Goal: Use online tool/utility: Utilize a website feature to perform a specific function

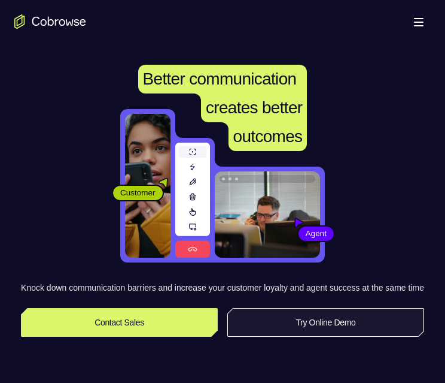
click at [388, 325] on link "Try Online Demo" at bounding box center [326, 322] width 197 height 29
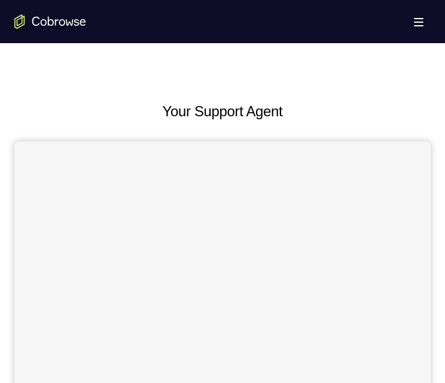
scroll to position [359, 0]
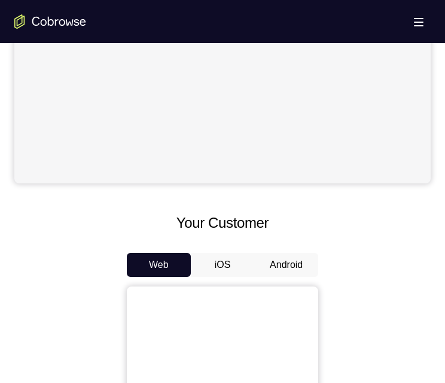
click at [287, 261] on button "Android" at bounding box center [286, 265] width 64 height 24
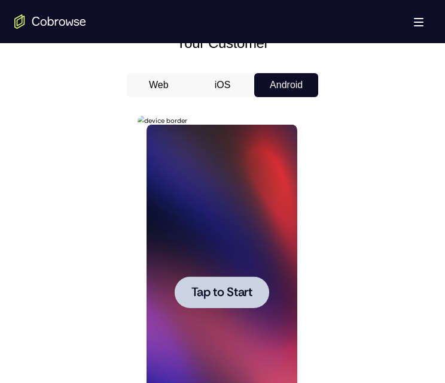
scroll to position [0, 0]
click at [214, 286] on span "Tap to Start" at bounding box center [221, 292] width 61 height 12
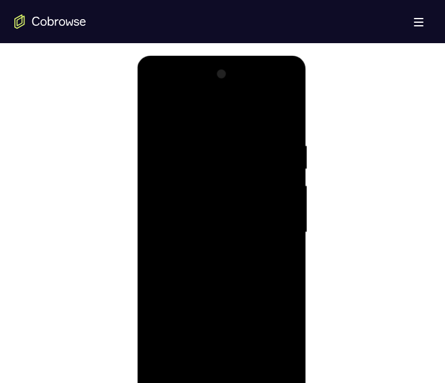
scroll to position [718, 0]
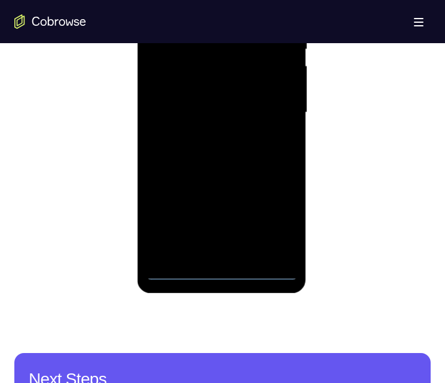
click at [226, 271] on div at bounding box center [221, 112] width 151 height 335
drag, startPoint x: 242, startPoint y: 114, endPoint x: 254, endPoint y: 84, distance: 31.5
click at [252, 86] on div at bounding box center [221, 112] width 151 height 335
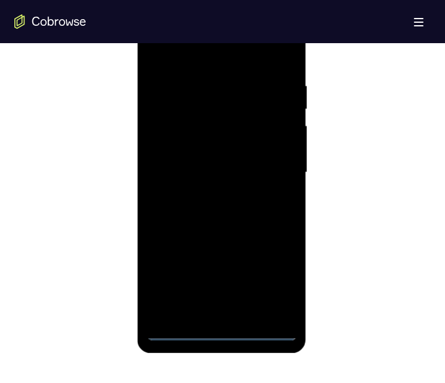
drag, startPoint x: 265, startPoint y: 177, endPoint x: 290, endPoint y: 129, distance: 54.1
click at [284, 136] on div at bounding box center [221, 172] width 151 height 335
click at [228, 89] on div at bounding box center [221, 172] width 151 height 335
click at [169, 168] on div at bounding box center [221, 172] width 151 height 335
click at [214, 180] on div at bounding box center [221, 172] width 151 height 335
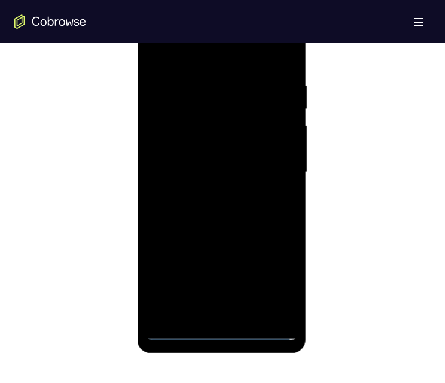
click at [231, 308] on div at bounding box center [221, 172] width 151 height 335
click at [225, 123] on div at bounding box center [221, 172] width 151 height 335
click at [247, 99] on div at bounding box center [221, 172] width 151 height 335
click at [247, 137] on div at bounding box center [221, 172] width 151 height 335
click at [264, 299] on div at bounding box center [221, 172] width 151 height 335
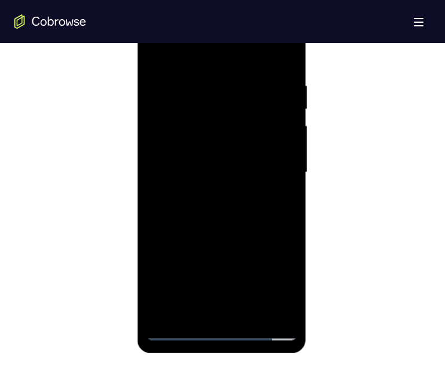
click at [274, 302] on div at bounding box center [221, 172] width 151 height 335
click at [252, 310] on div at bounding box center [221, 172] width 151 height 335
click at [281, 160] on div at bounding box center [221, 172] width 151 height 335
click at [223, 329] on div at bounding box center [221, 172] width 151 height 335
drag, startPoint x: 242, startPoint y: 126, endPoint x: 243, endPoint y: 115, distance: 11.4
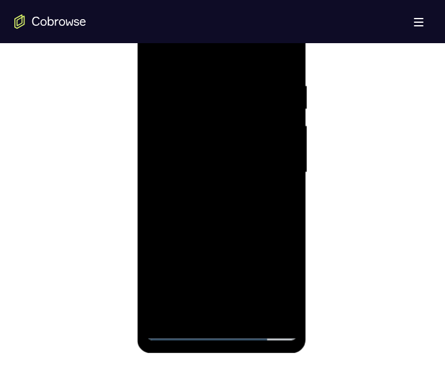
click at [244, 116] on div at bounding box center [221, 172] width 151 height 335
click at [242, 118] on div at bounding box center [221, 172] width 151 height 335
drag, startPoint x: 246, startPoint y: 196, endPoint x: 263, endPoint y: 110, distance: 87.9
click at [262, 117] on div at bounding box center [221, 172] width 151 height 335
drag, startPoint x: 253, startPoint y: 108, endPoint x: 261, endPoint y: 149, distance: 42.0
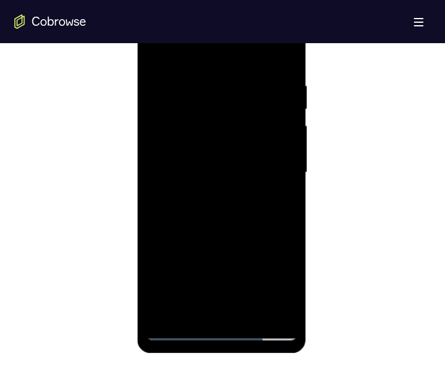
click at [259, 90] on div at bounding box center [221, 172] width 151 height 335
drag, startPoint x: 261, startPoint y: 177, endPoint x: 271, endPoint y: 75, distance: 102.3
click at [271, 78] on div at bounding box center [221, 172] width 151 height 335
drag, startPoint x: 247, startPoint y: 168, endPoint x: 257, endPoint y: 74, distance: 94.0
click at [257, 77] on div at bounding box center [221, 172] width 151 height 335
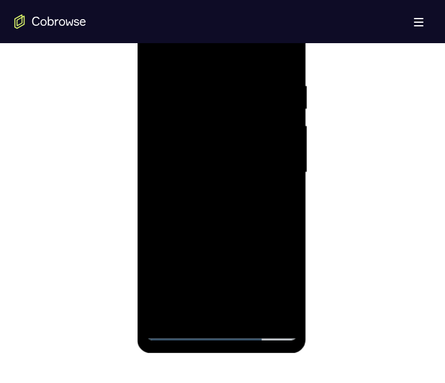
drag, startPoint x: 232, startPoint y: 193, endPoint x: 247, endPoint y: 117, distance: 77.4
click at [242, 129] on div at bounding box center [221, 172] width 151 height 335
drag, startPoint x: 251, startPoint y: 144, endPoint x: 268, endPoint y: 72, distance: 74.2
click at [264, 83] on div at bounding box center [221, 172] width 151 height 335
drag, startPoint x: 231, startPoint y: 163, endPoint x: 241, endPoint y: 68, distance: 95.1
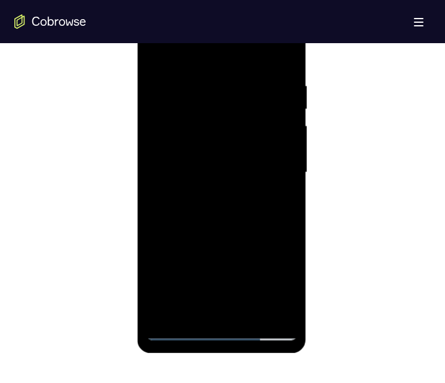
click at [238, 76] on div at bounding box center [221, 172] width 151 height 335
drag, startPoint x: 239, startPoint y: 73, endPoint x: 256, endPoint y: 213, distance: 141.1
click at [256, 213] on div at bounding box center [221, 172] width 151 height 335
drag, startPoint x: 252, startPoint y: 159, endPoint x: 252, endPoint y: 256, distance: 96.4
click at [252, 254] on div at bounding box center [221, 172] width 151 height 335
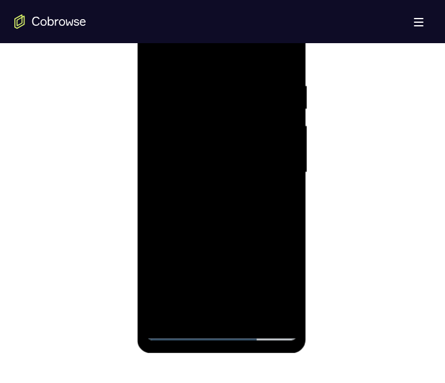
drag, startPoint x: 242, startPoint y: 174, endPoint x: 248, endPoint y: 244, distance: 70.4
click at [248, 243] on div at bounding box center [221, 172] width 151 height 335
drag, startPoint x: 230, startPoint y: 144, endPoint x: 230, endPoint y: 175, distance: 31.7
click at [230, 175] on div at bounding box center [221, 172] width 151 height 335
click at [242, 132] on div at bounding box center [221, 172] width 151 height 335
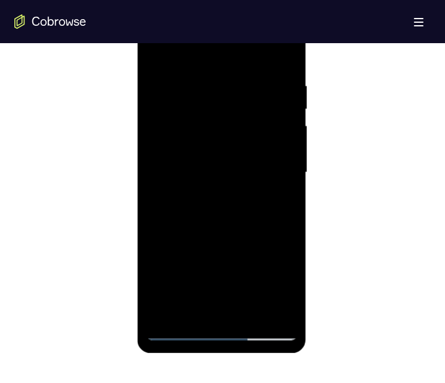
click at [257, 201] on div at bounding box center [221, 172] width 151 height 335
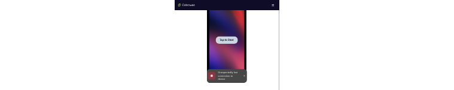
scroll to position [0, 0]
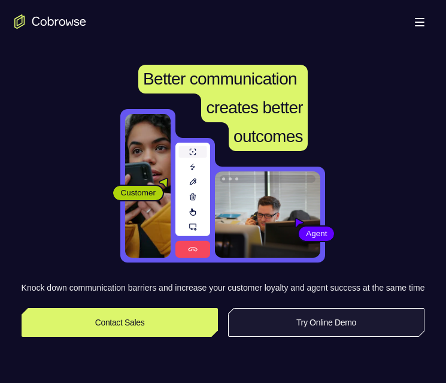
click at [354, 336] on link "Try Online Demo" at bounding box center [326, 322] width 197 height 29
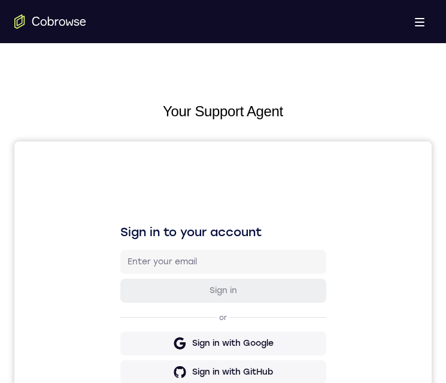
scroll to position [539, 0]
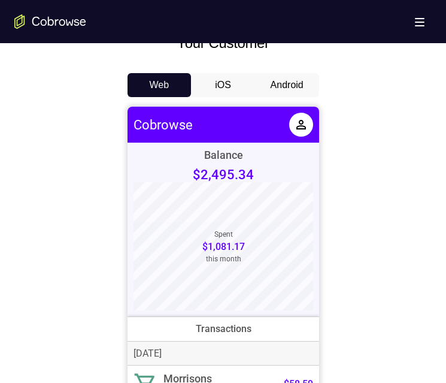
click at [271, 84] on button "Android" at bounding box center [287, 85] width 64 height 24
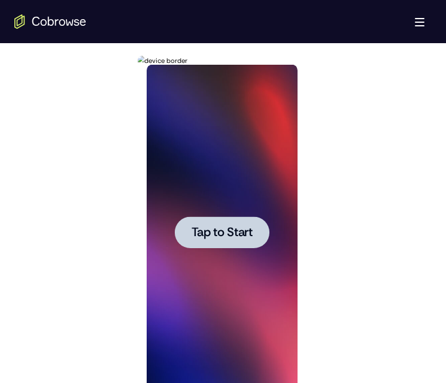
scroll to position [0, 0]
click at [216, 236] on span "Tap to Start" at bounding box center [222, 232] width 61 height 12
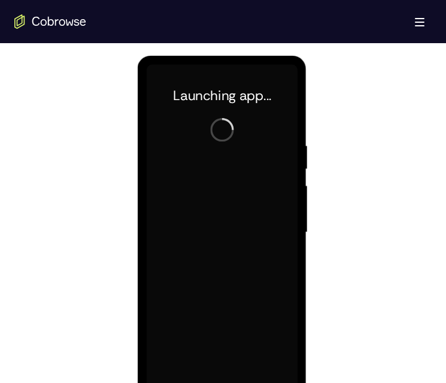
scroll to position [659, 0]
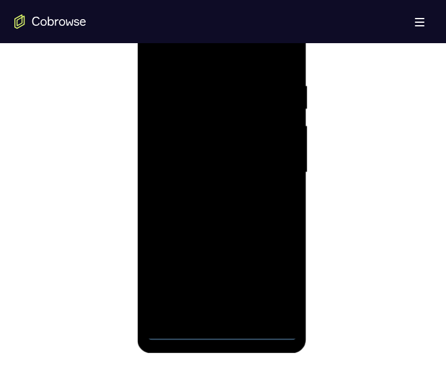
drag, startPoint x: 222, startPoint y: 328, endPoint x: 378, endPoint y: 351, distance: 157.3
click at [222, 328] on div at bounding box center [222, 172] width 151 height 335
drag, startPoint x: 254, startPoint y: 138, endPoint x: 258, endPoint y: 125, distance: 13.8
click at [256, 130] on div at bounding box center [222, 172] width 151 height 335
click at [165, 165] on div at bounding box center [222, 172] width 151 height 335
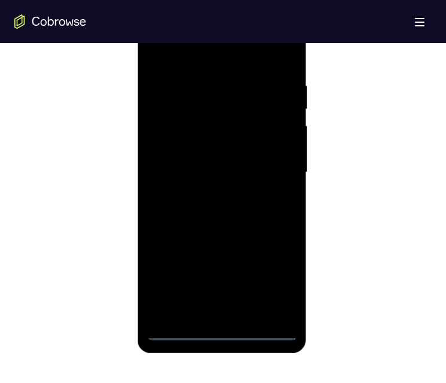
click at [244, 181] on div at bounding box center [222, 172] width 151 height 335
click at [271, 306] on div at bounding box center [222, 172] width 151 height 335
click at [226, 122] on div at bounding box center [222, 172] width 151 height 335
drag, startPoint x: 243, startPoint y: 98, endPoint x: 404, endPoint y: 352, distance: 300.8
click at [243, 98] on div at bounding box center [222, 172] width 151 height 335
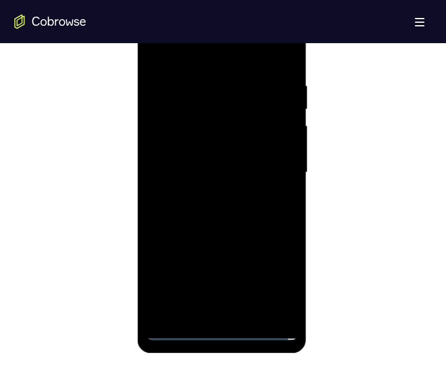
click at [235, 124] on div at bounding box center [222, 172] width 151 height 335
click at [286, 300] on div at bounding box center [222, 172] width 151 height 335
click at [280, 304] on div at bounding box center [222, 172] width 151 height 335
click at [199, 310] on div at bounding box center [222, 172] width 151 height 335
click at [278, 165] on div at bounding box center [222, 172] width 151 height 335
